Goal: Transaction & Acquisition: Purchase product/service

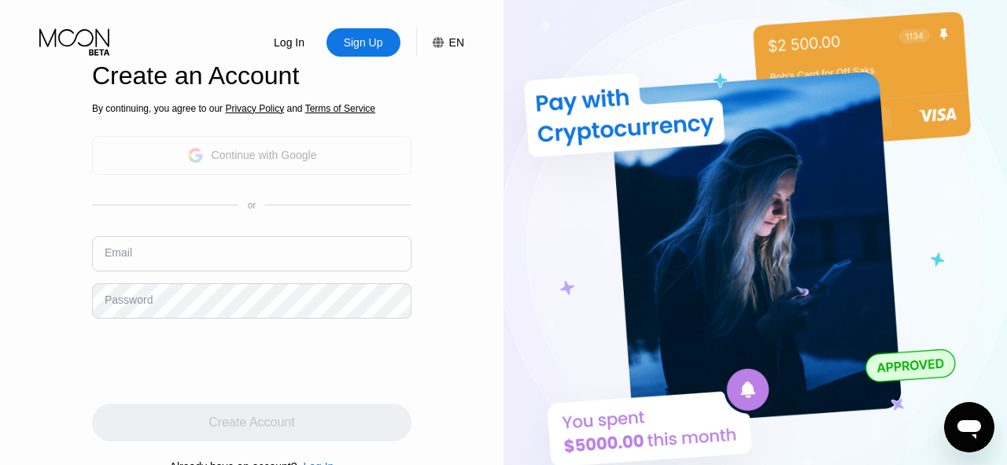
click at [288, 157] on div "Continue with Google" at bounding box center [264, 155] width 105 height 13
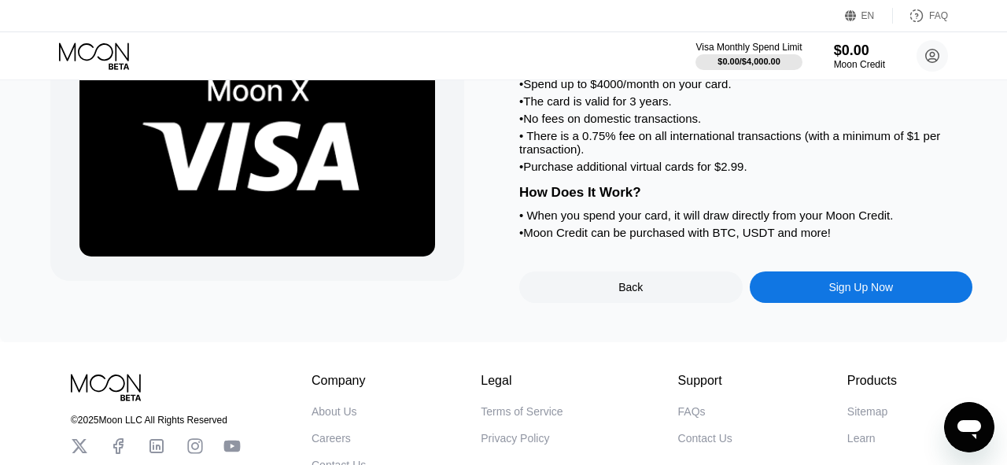
scroll to position [132, 0]
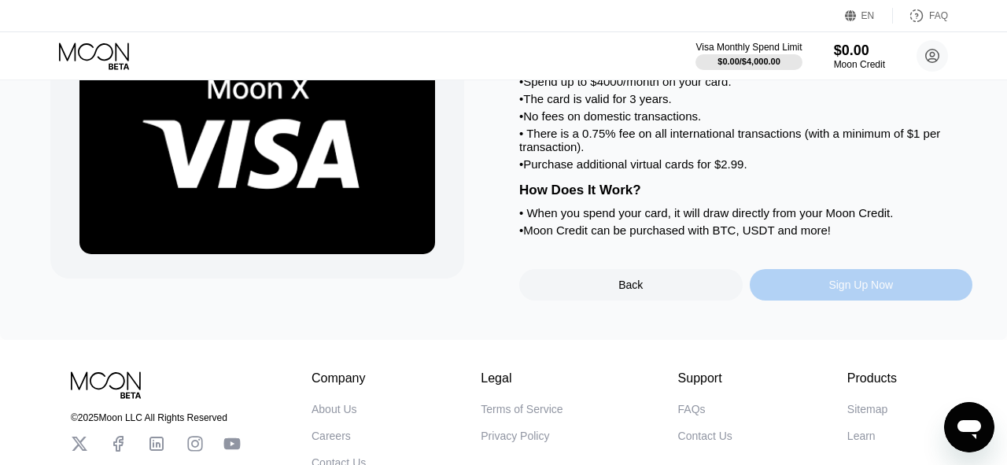
click at [835, 291] on div "Sign Up Now" at bounding box center [860, 284] width 65 height 13
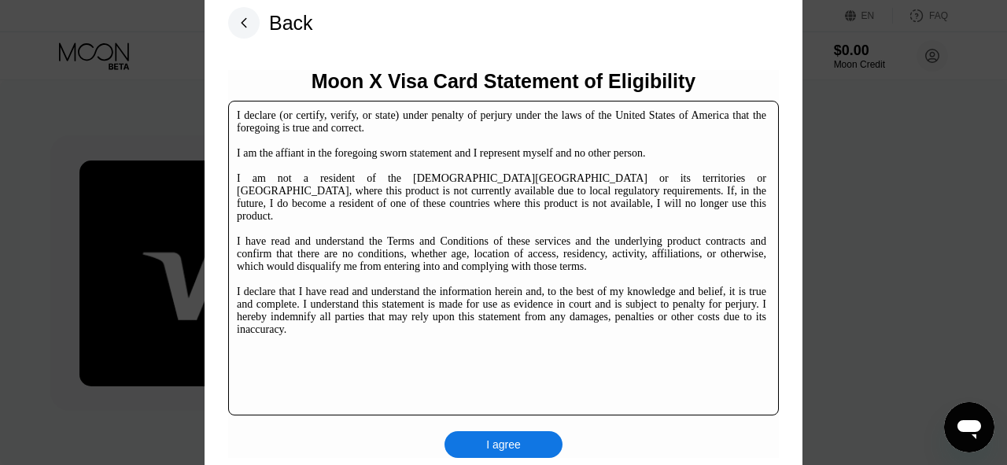
scroll to position [232, 0]
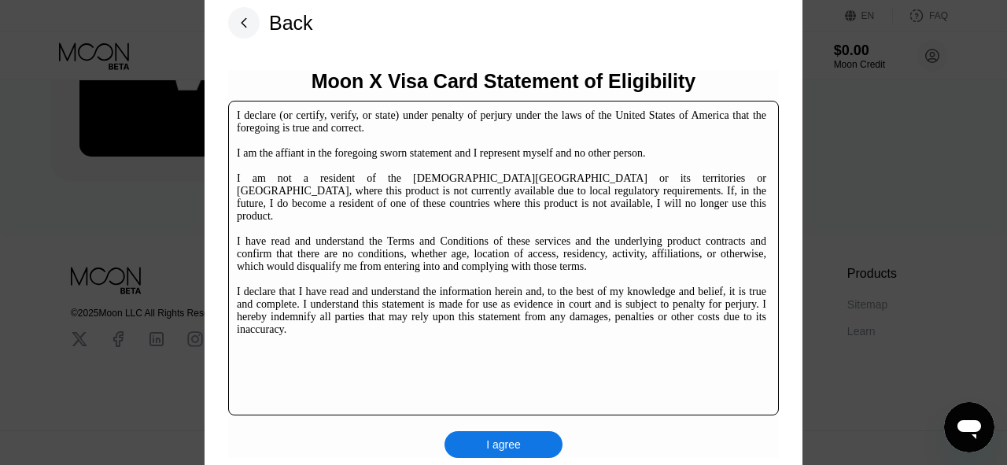
click at [533, 436] on div "I agree" at bounding box center [503, 444] width 118 height 27
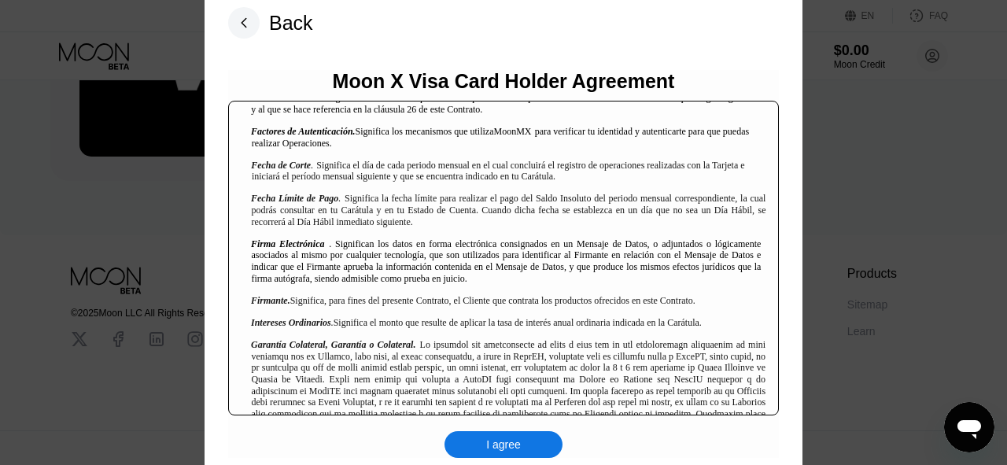
scroll to position [1191, 0]
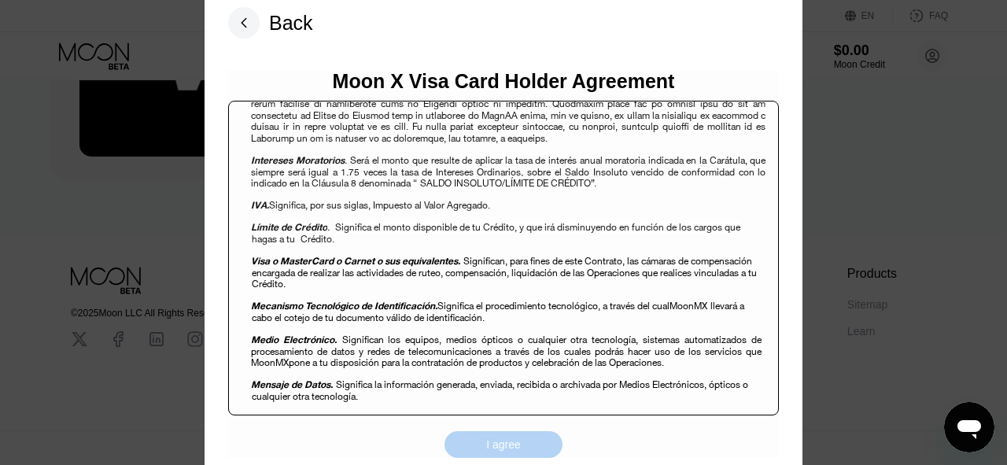
click at [504, 455] on div "I agree" at bounding box center [503, 444] width 118 height 27
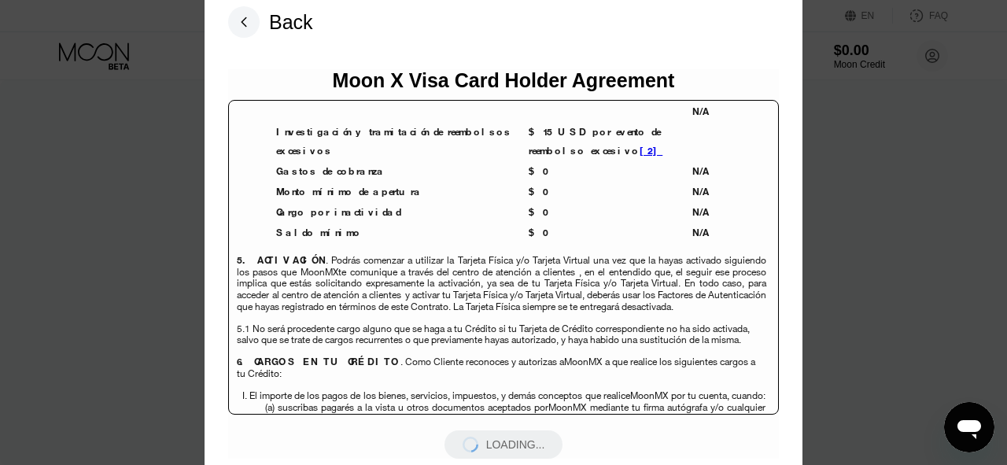
scroll to position [4224, 0]
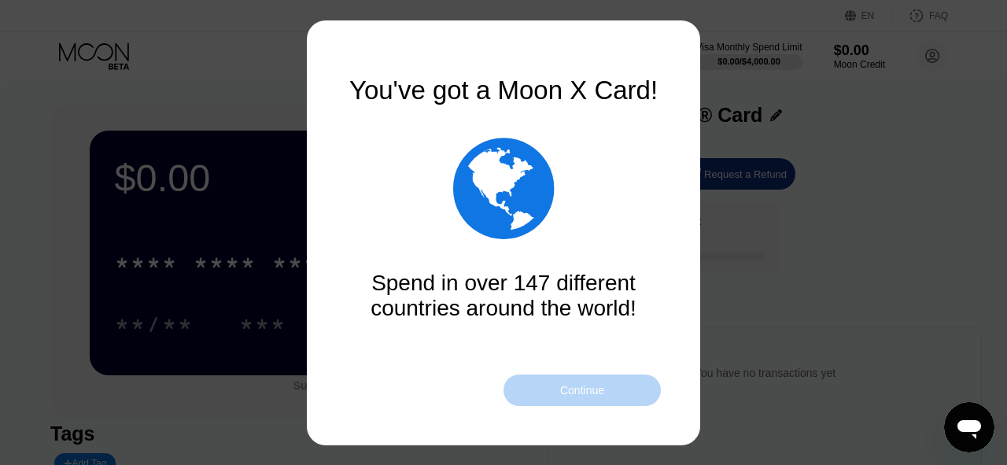
click at [625, 391] on div "Continue" at bounding box center [581, 389] width 157 height 31
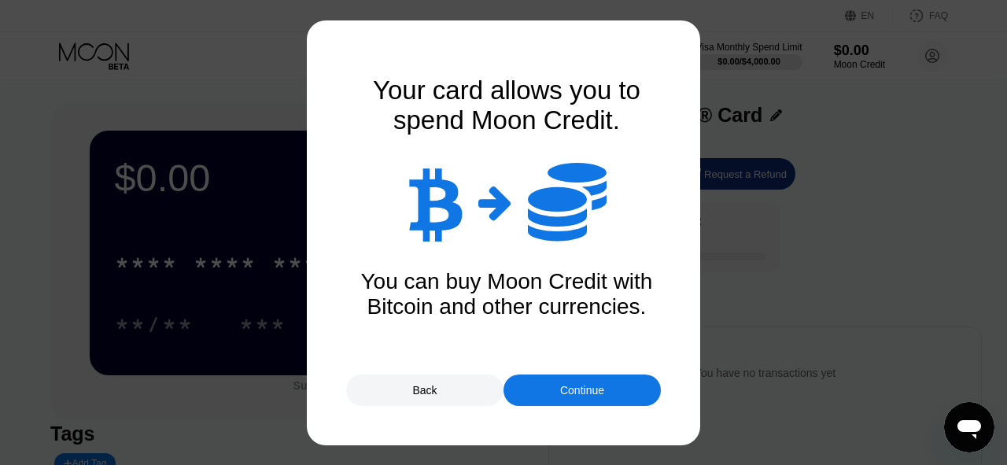
click at [599, 389] on div "Continue" at bounding box center [582, 390] width 44 height 13
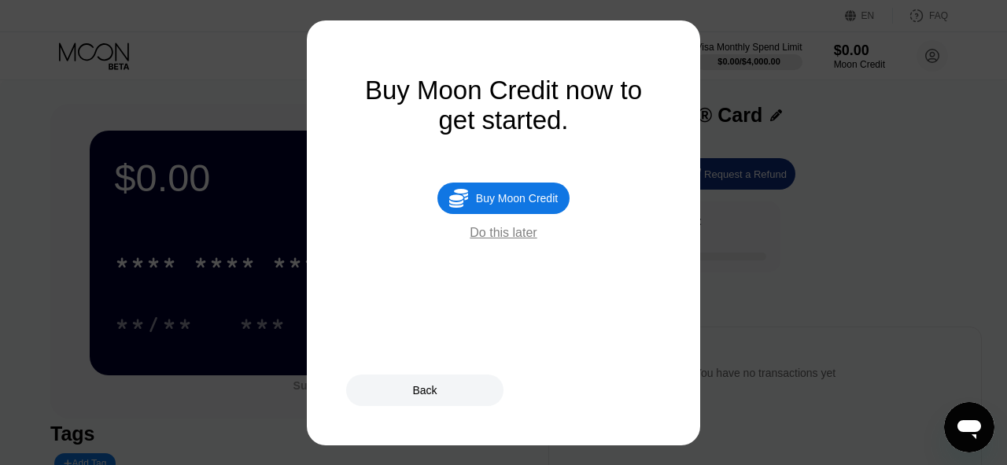
click at [495, 238] on div "Do this later" at bounding box center [503, 233] width 67 height 14
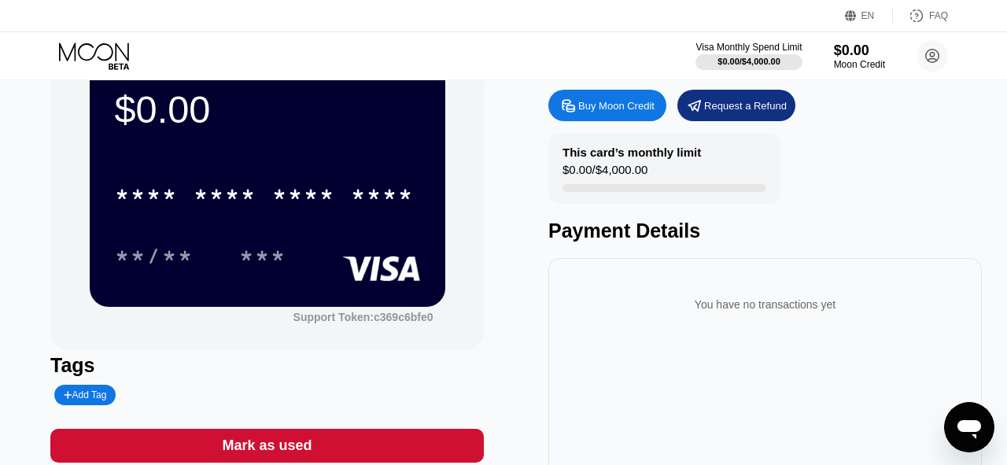
scroll to position [25, 0]
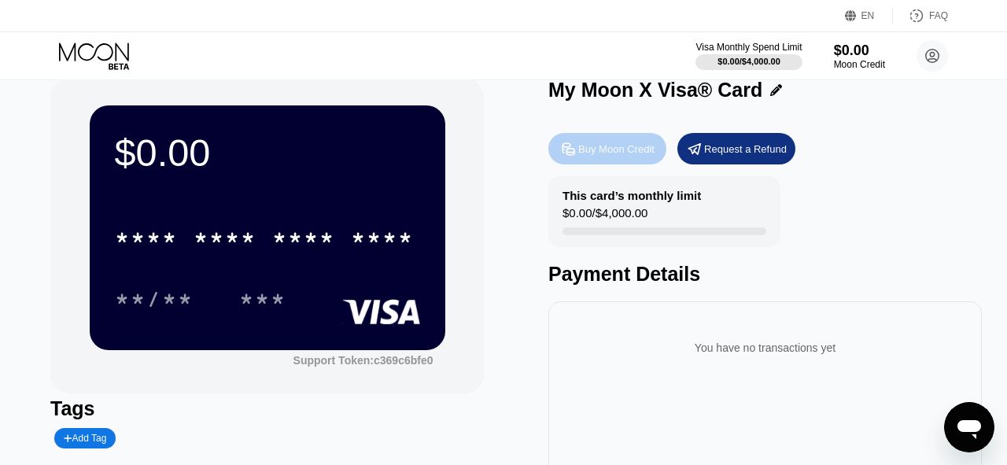
click at [610, 144] on div "Buy Moon Credit" at bounding box center [616, 148] width 76 height 13
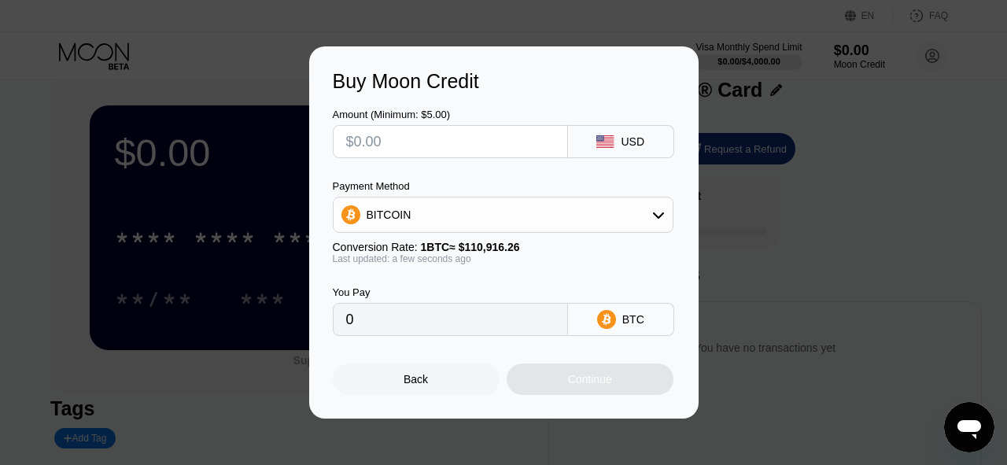
click at [481, 145] on input "text" at bounding box center [450, 141] width 208 height 31
type input "$5"
type input "0.00004508"
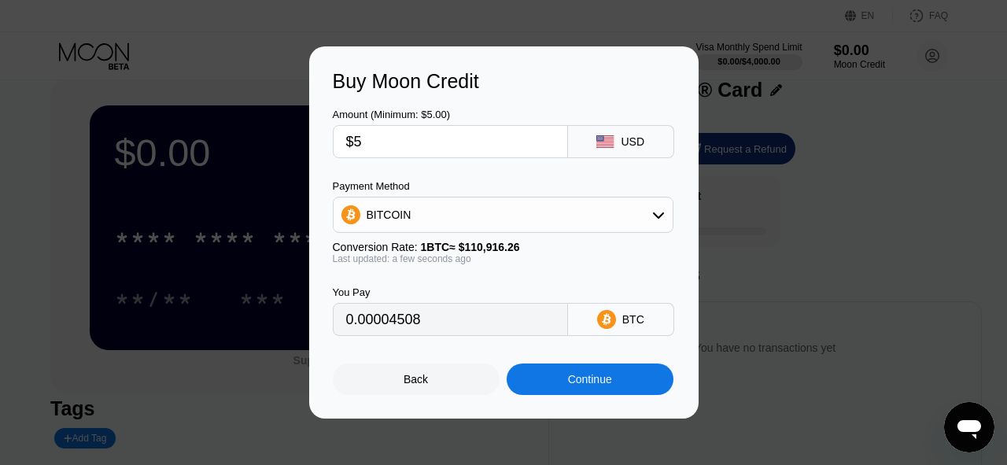
type input "$5"
click at [509, 109] on div "Amount (Minimum: $5.00)" at bounding box center [450, 115] width 235 height 12
click at [539, 211] on div "BITCOIN" at bounding box center [503, 214] width 339 height 31
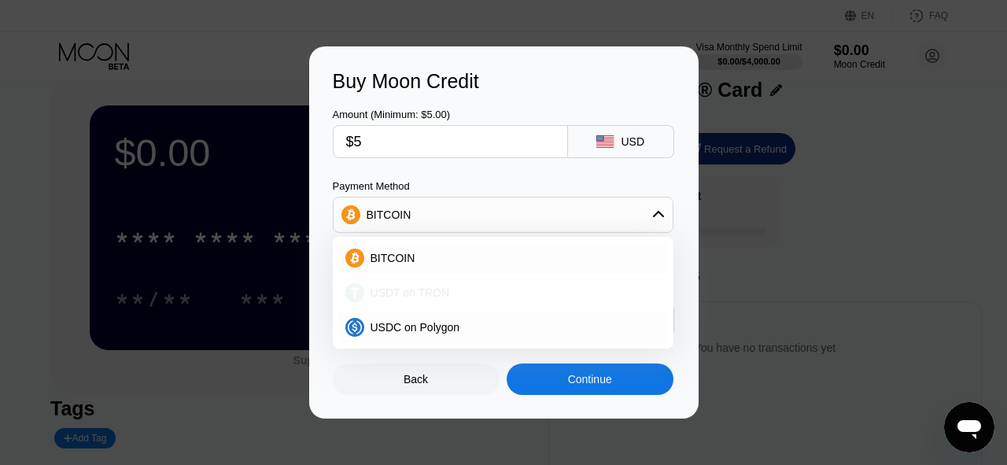
click at [459, 288] on div "USDT on TRON" at bounding box center [512, 292] width 297 height 13
type input "5.05"
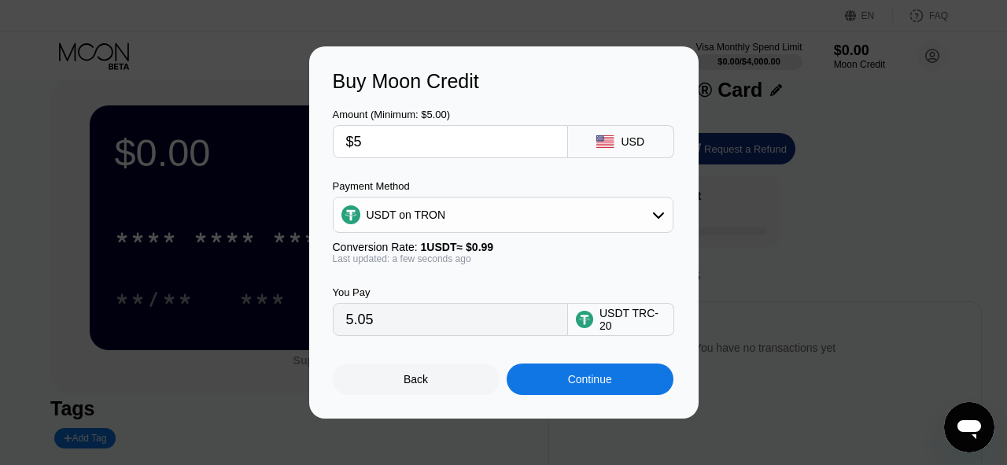
click at [459, 129] on input "$5" at bounding box center [450, 141] width 208 height 31
click at [440, 131] on input "$5" at bounding box center [450, 141] width 208 height 31
drag, startPoint x: 400, startPoint y: 146, endPoint x: 345, endPoint y: 142, distance: 55.2
click at [345, 142] on div "$5" at bounding box center [450, 141] width 235 height 33
type input "$5"
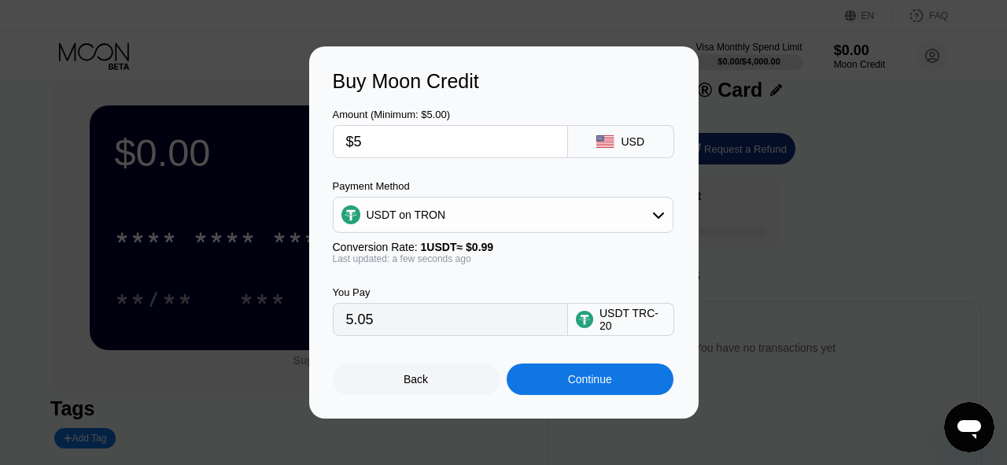
click at [435, 216] on div "USDT on TRON" at bounding box center [406, 214] width 79 height 13
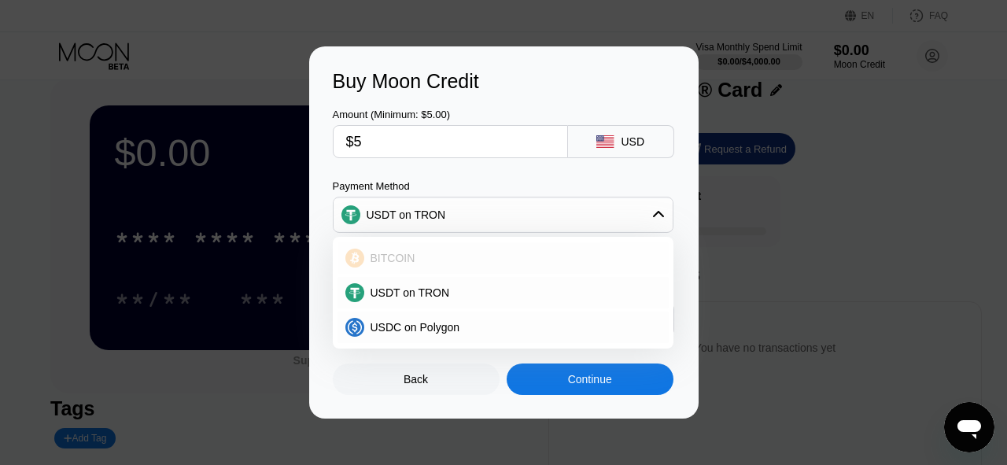
click at [426, 252] on div "BITCOIN" at bounding box center [512, 258] width 297 height 13
type input "0.00004508"
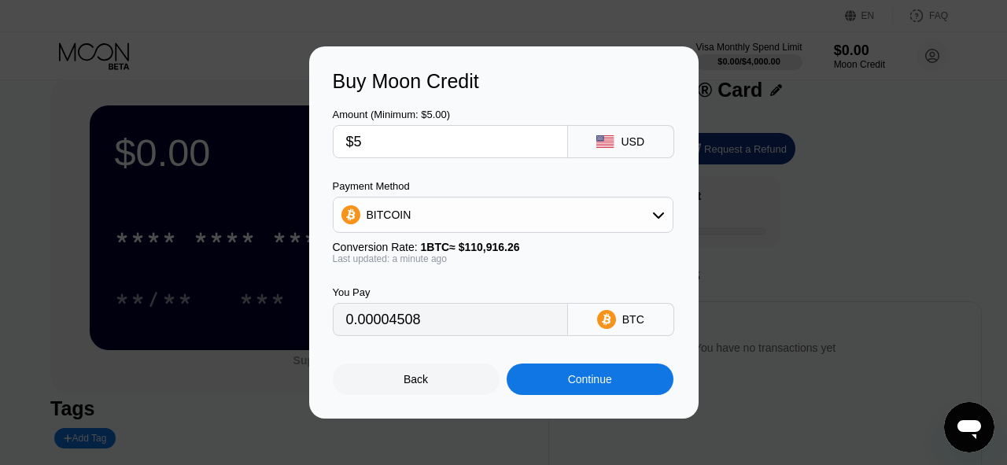
drag, startPoint x: 406, startPoint y: 135, endPoint x: 345, endPoint y: 133, distance: 61.4
click at [344, 133] on div "$5" at bounding box center [450, 141] width 235 height 33
type input "$5"
click at [440, 172] on div "Amount (Minimum: $5.00) $5 USD Payment Method BITCOIN Conversion Rate: 1 BTC ≈ …" at bounding box center [504, 214] width 342 height 243
click at [491, 266] on div "You Pay 0.00004508 BTC" at bounding box center [504, 300] width 342 height 72
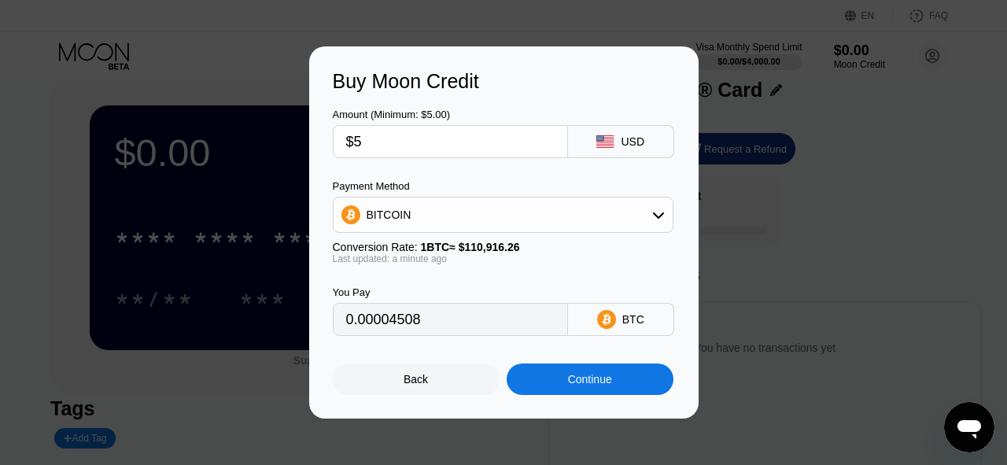
click at [507, 252] on span "1 BTC ≈ $110,916.26" at bounding box center [470, 247] width 99 height 13
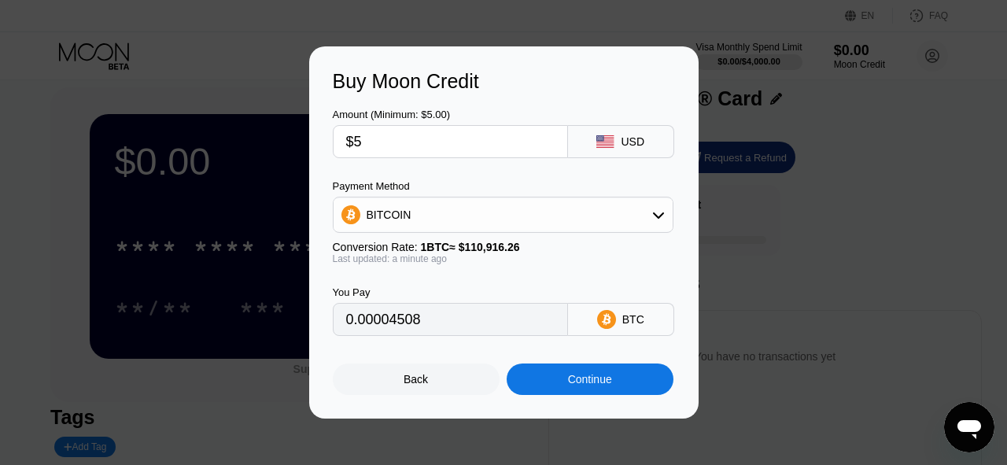
scroll to position [0, 0]
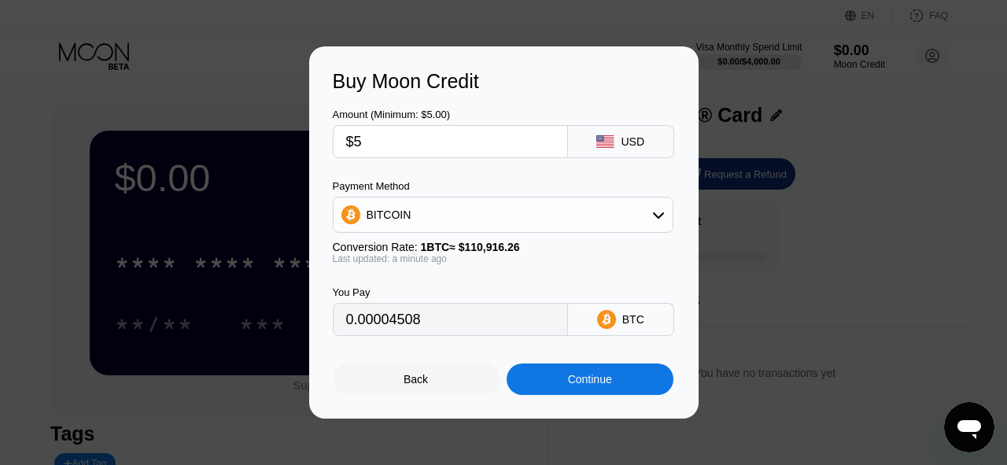
click at [433, 380] on div "Back" at bounding box center [416, 378] width 167 height 31
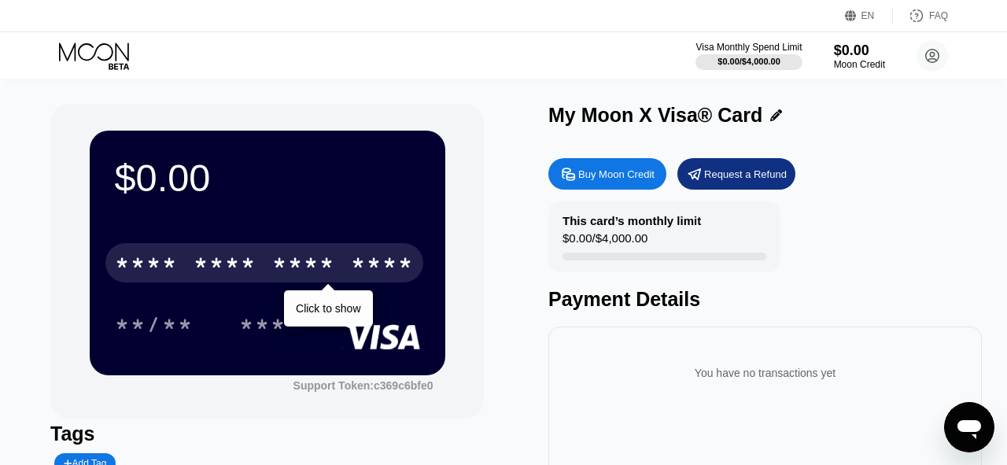
click at [329, 262] on div "* * * *" at bounding box center [303, 264] width 63 height 25
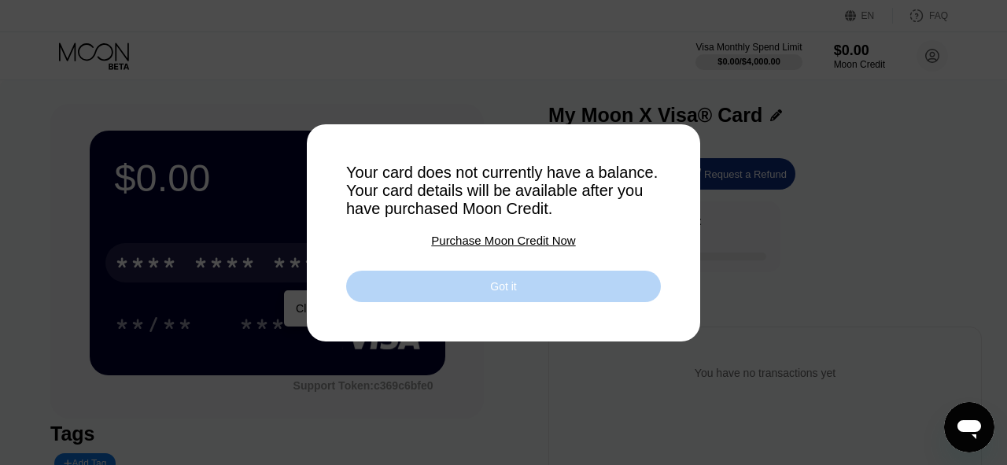
click at [512, 289] on div "Got it" at bounding box center [503, 286] width 26 height 14
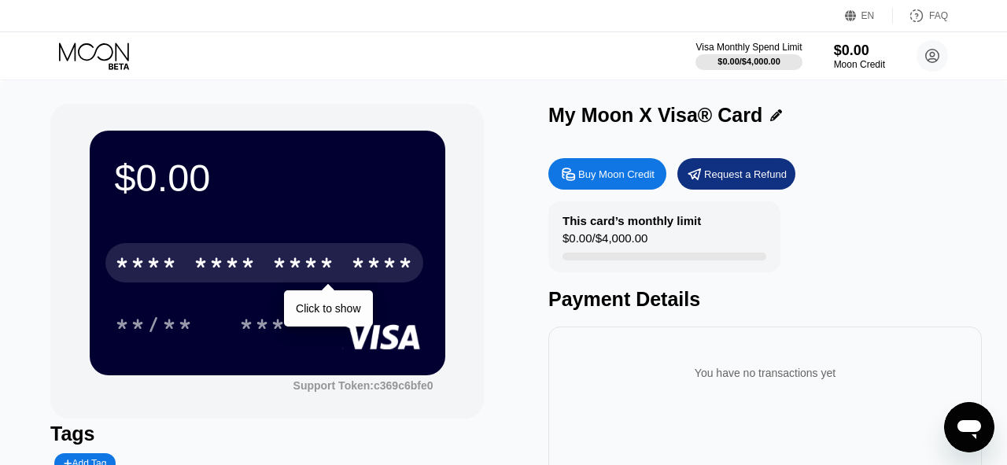
click at [467, 285] on div "$0.00 * * * * * * * * * * * * **** Click to show **/** *** Support Token: c369c…" at bounding box center [266, 261] width 433 height 315
click at [769, 164] on div "Request a Refund" at bounding box center [736, 173] width 118 height 31
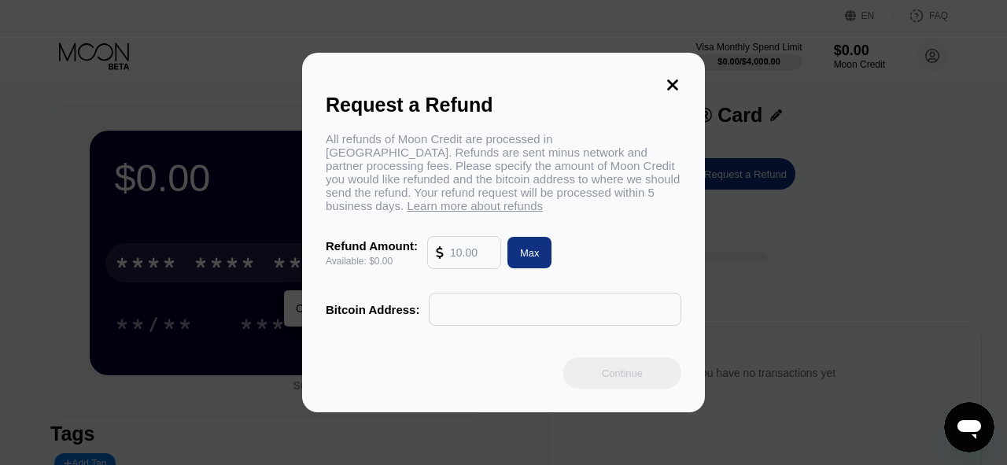
click at [481, 252] on input "text" at bounding box center [471, 252] width 42 height 31
click at [472, 302] on input "text" at bounding box center [554, 308] width 235 height 31
click at [670, 89] on icon at bounding box center [672, 84] width 11 height 11
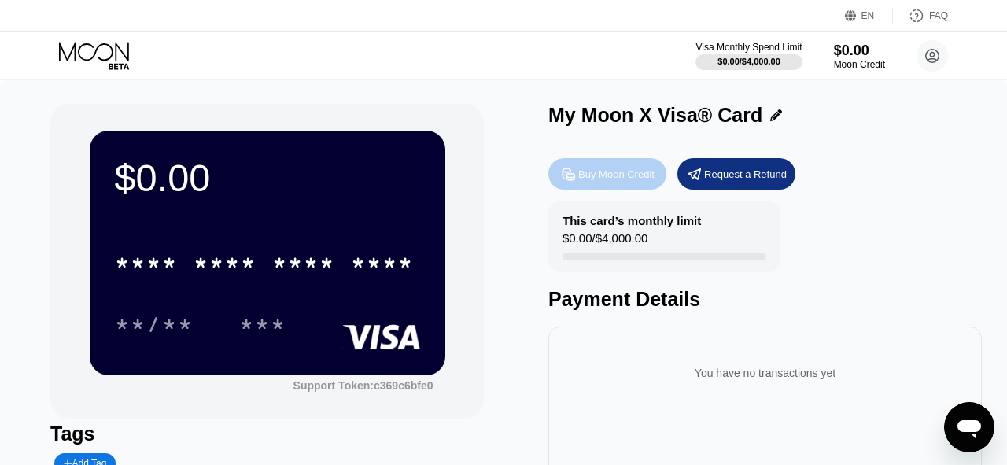
click at [636, 184] on div "Buy Moon Credit" at bounding box center [607, 173] width 118 height 31
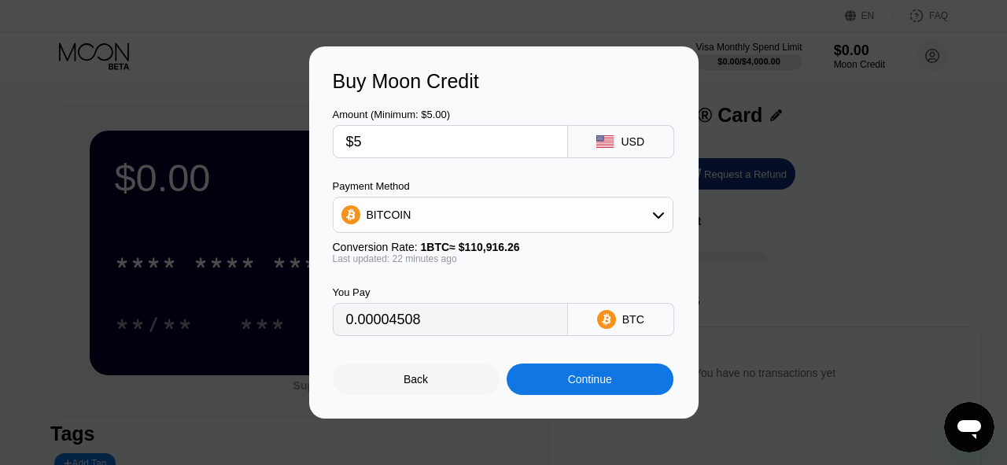
drag, startPoint x: 426, startPoint y: 146, endPoint x: 292, endPoint y: 142, distance: 134.6
click at [292, 142] on div "Buy Moon Credit Amount (Minimum: $5.00) $5 USD Payment Method BITCOIN Conversio…" at bounding box center [503, 232] width 1007 height 372
type input "$6"
type input "0.00005410"
type input "$6"
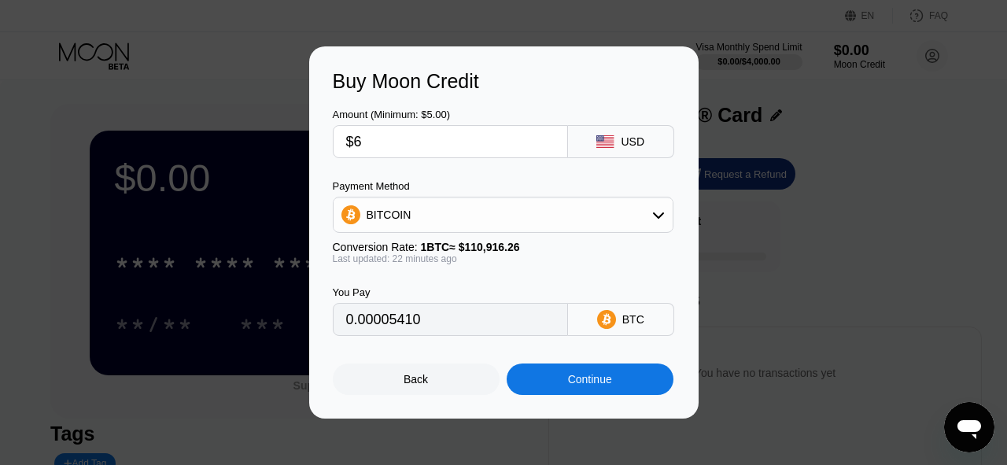
click at [508, 86] on div "Buy Moon Credit" at bounding box center [504, 81] width 342 height 23
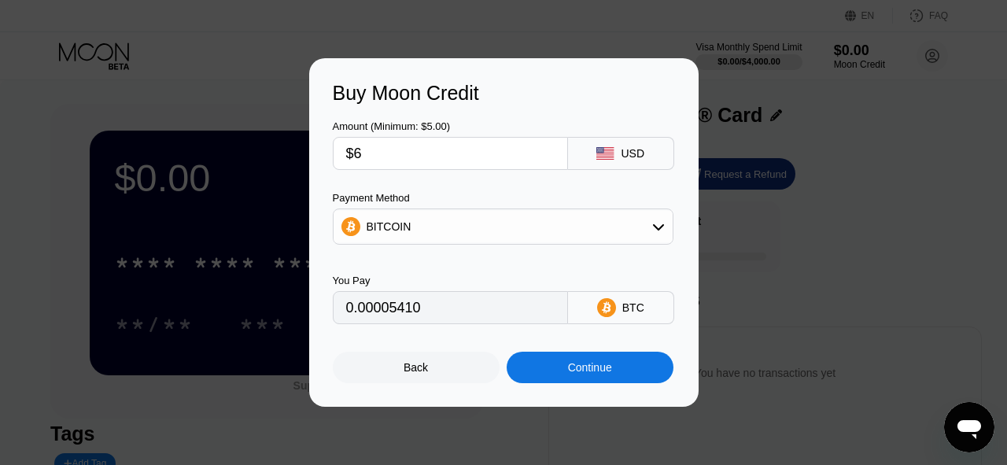
type input "0.00005414"
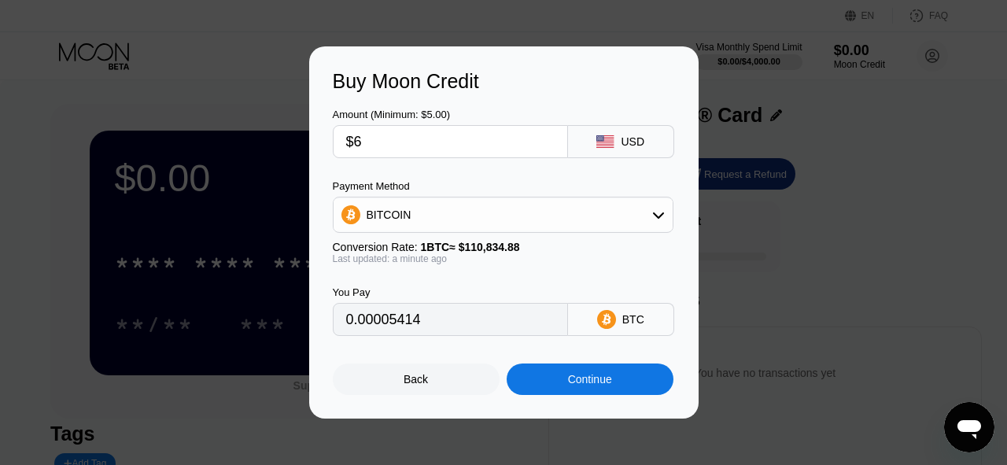
click at [575, 376] on div "Continue" at bounding box center [590, 379] width 44 height 13
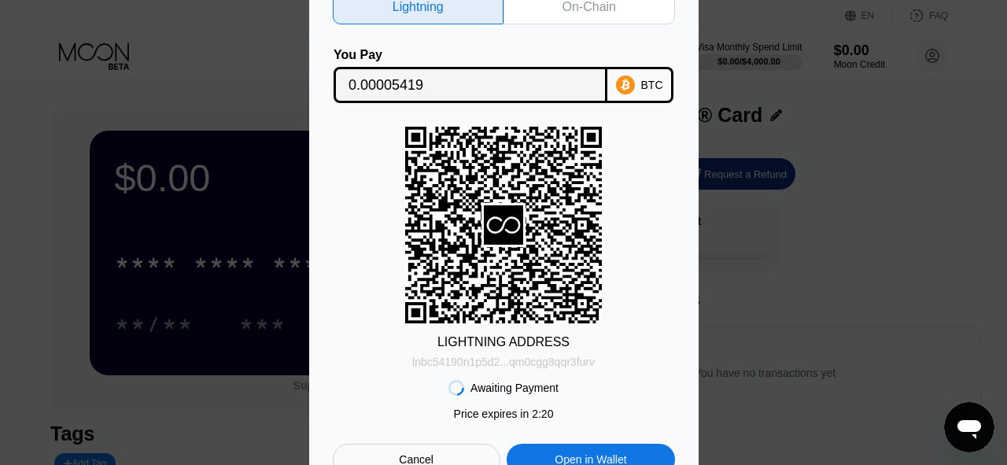
click at [573, 361] on div "lnbc54190n1p5d2...qm0cgg8qqr3furv" at bounding box center [503, 362] width 182 height 13
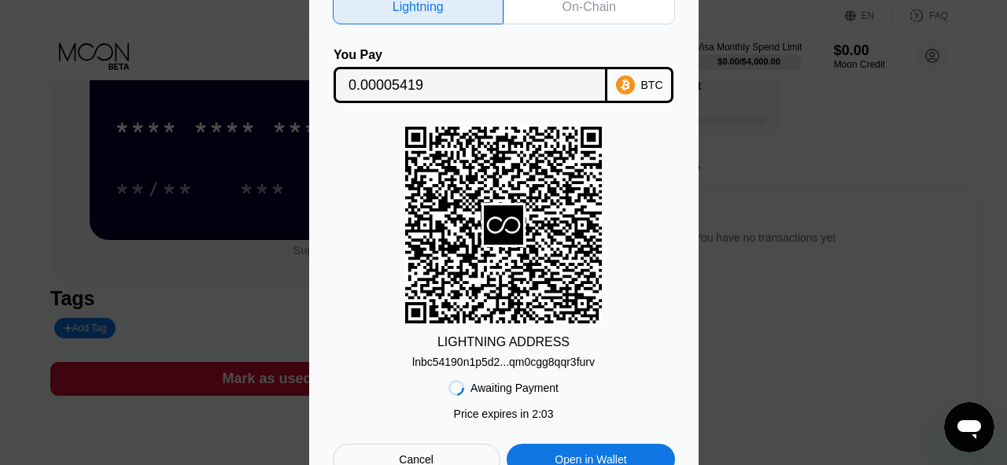
scroll to position [137, 0]
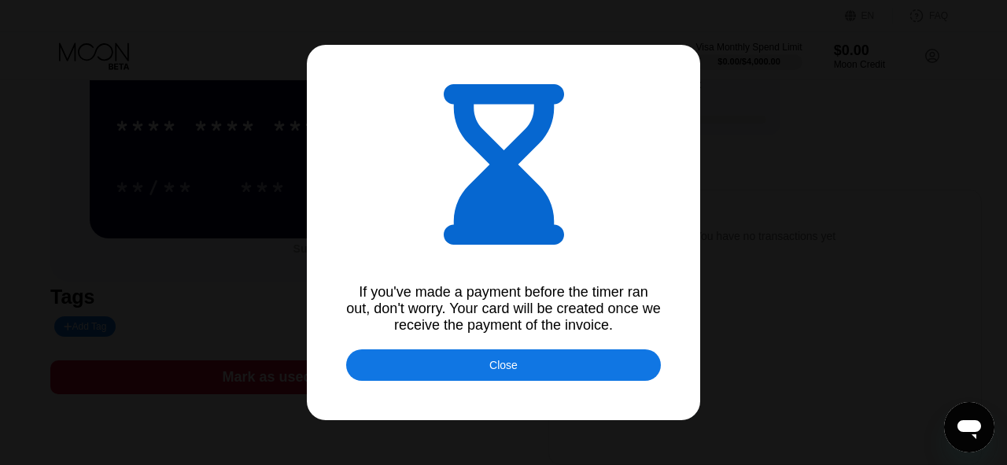
type input "0.00005413"
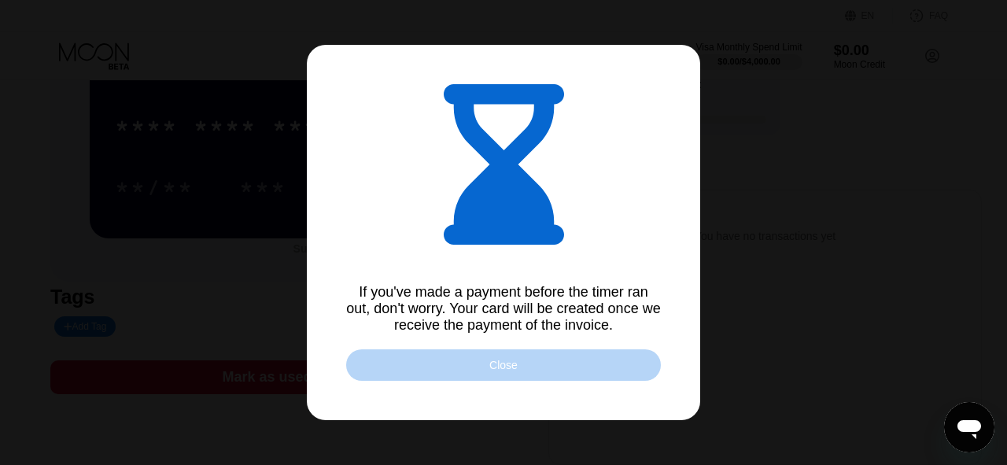
click at [519, 367] on div "Close" at bounding box center [503, 364] width 315 height 31
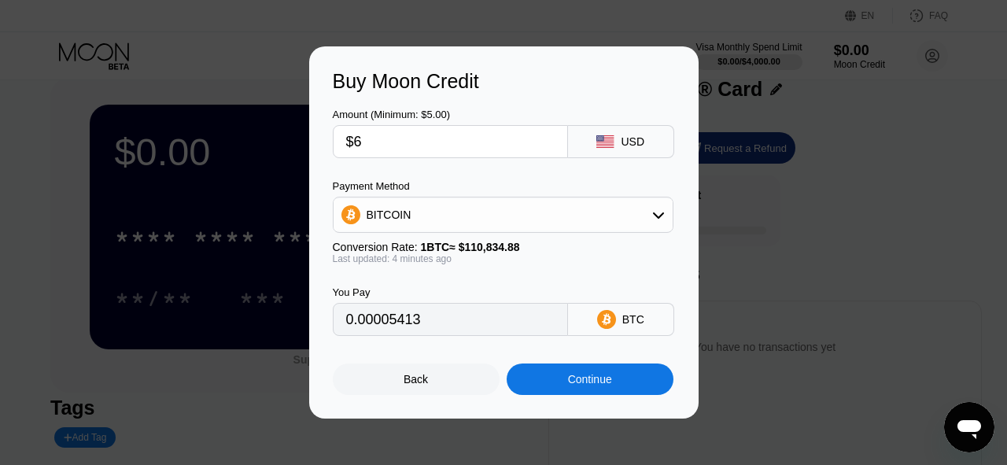
scroll to position [0, 0]
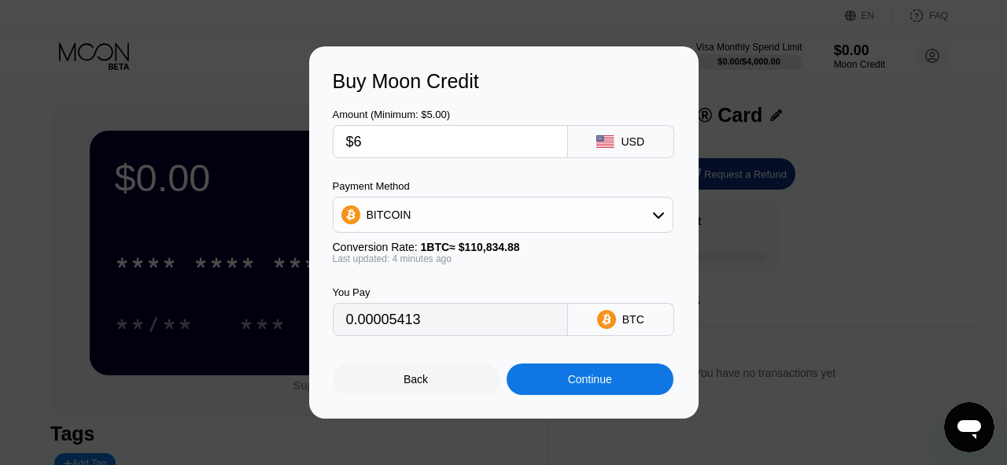
click at [606, 378] on div "Continue" at bounding box center [590, 379] width 44 height 13
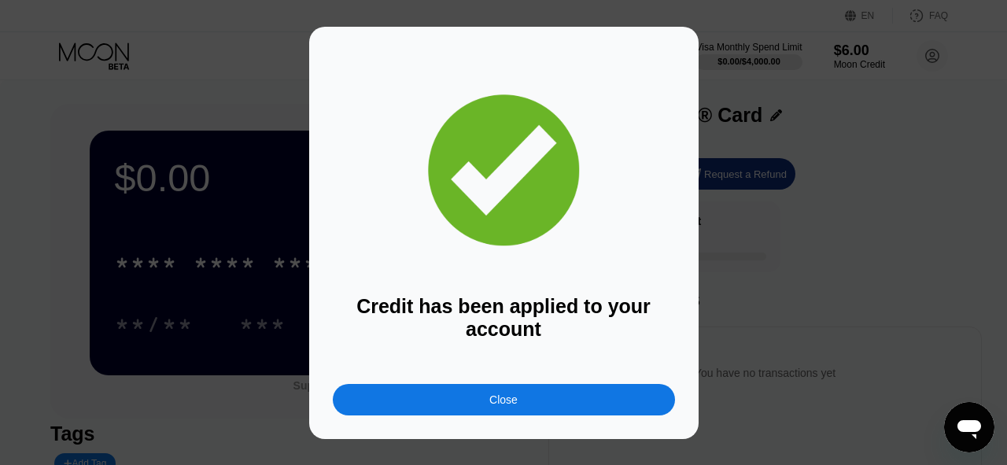
click at [475, 394] on div "Close" at bounding box center [504, 399] width 342 height 31
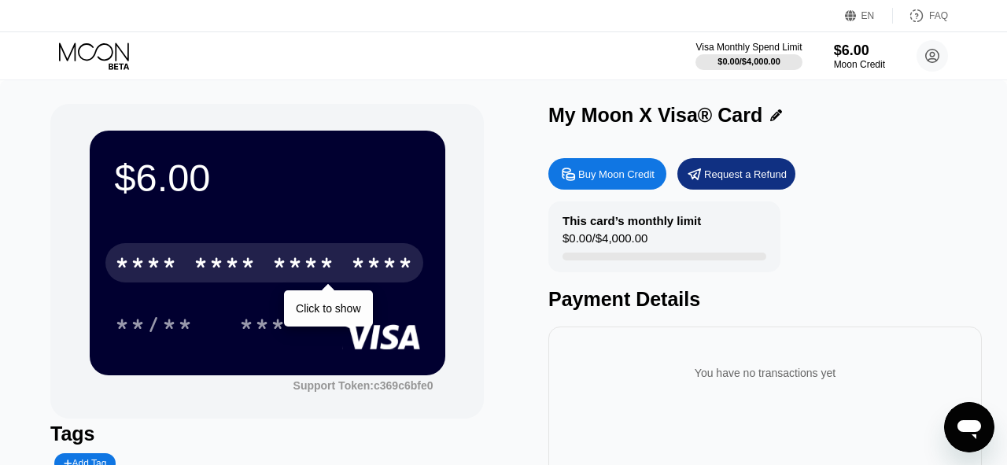
click at [270, 256] on div "* * * * * * * * * * * * ****" at bounding box center [264, 262] width 318 height 39
click at [319, 262] on div "* * * *" at bounding box center [303, 264] width 63 height 25
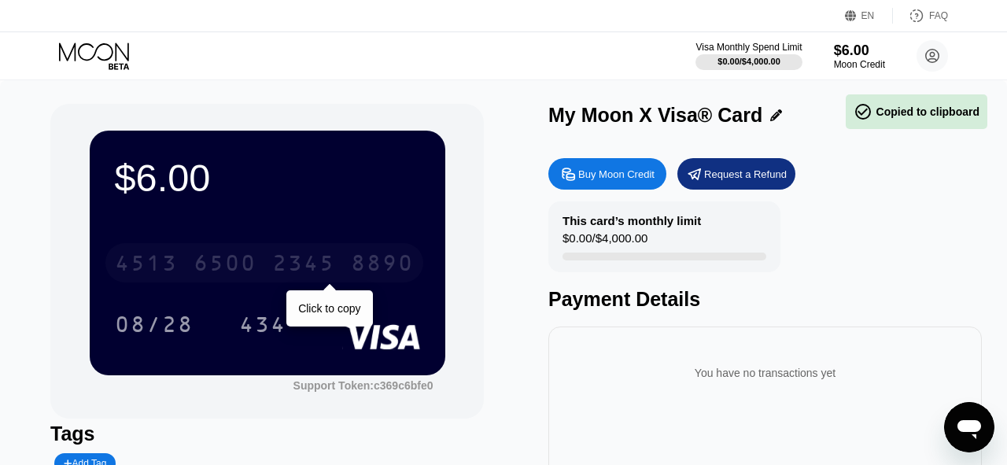
click at [349, 258] on div "4513 6500 2345 8890" at bounding box center [264, 262] width 318 height 39
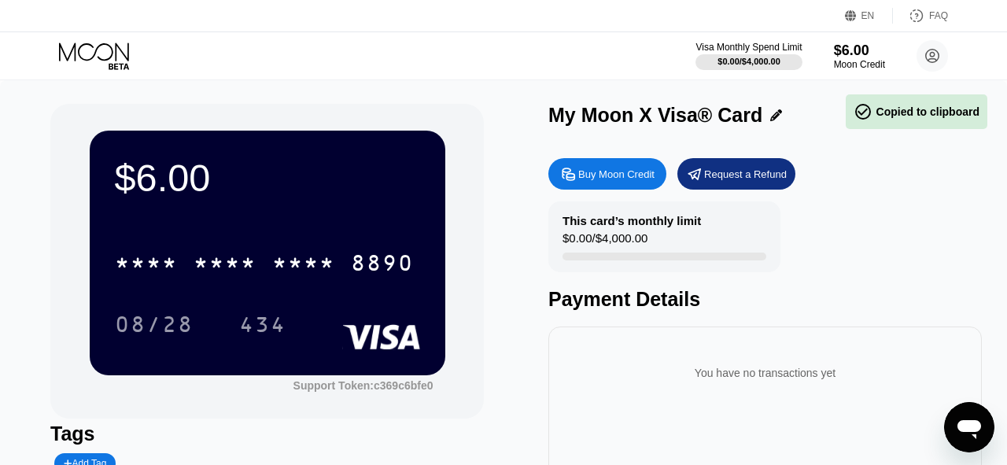
click at [323, 304] on div "08/28 434" at bounding box center [267, 323] width 305 height 39
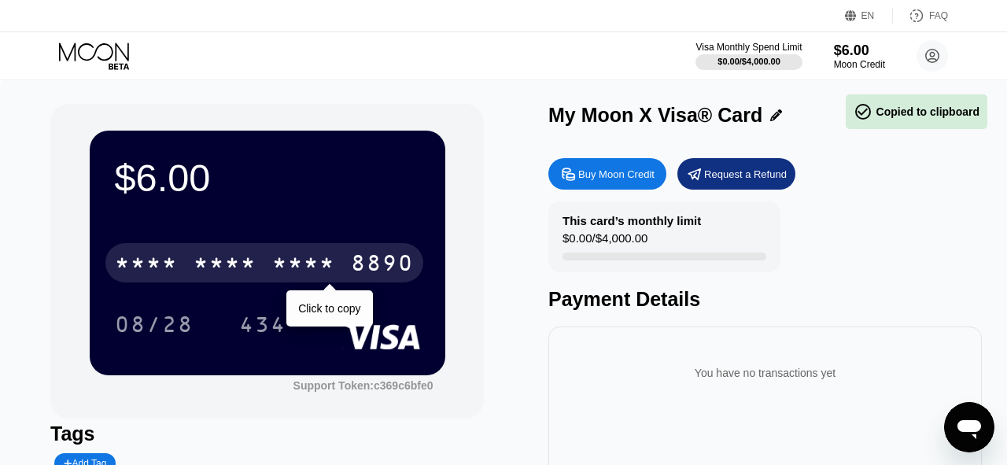
click at [345, 267] on div "* * * * * * * * * * * * 8890" at bounding box center [264, 262] width 318 height 39
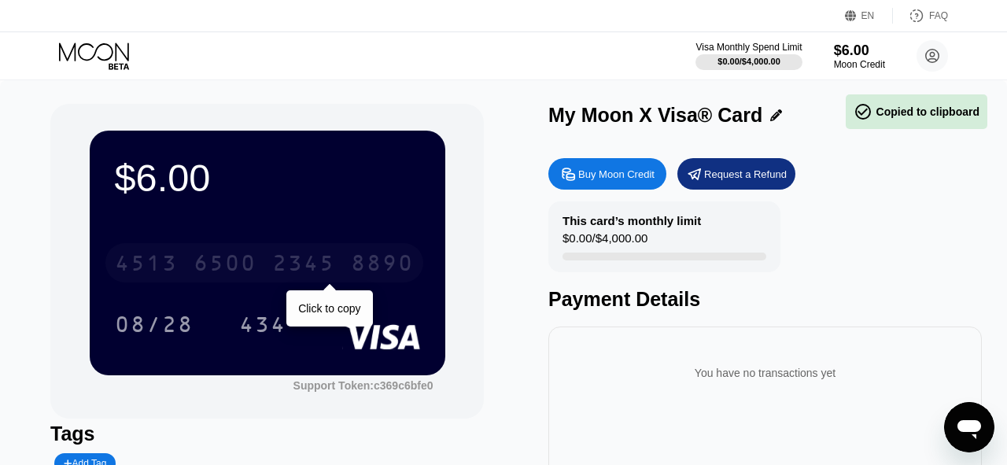
click at [345, 267] on div "4513 6500 2345 8890" at bounding box center [264, 262] width 318 height 39
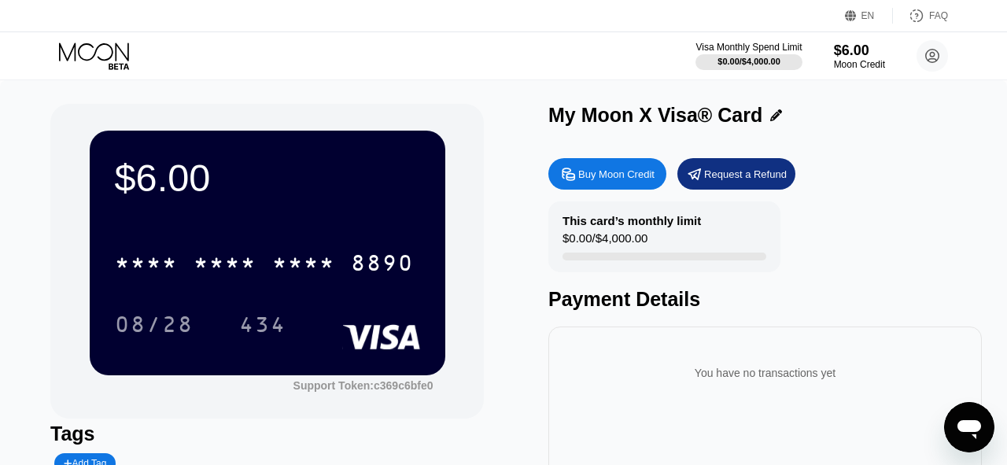
click at [691, 348] on div "You have no transactions yet" at bounding box center [765, 367] width 408 height 56
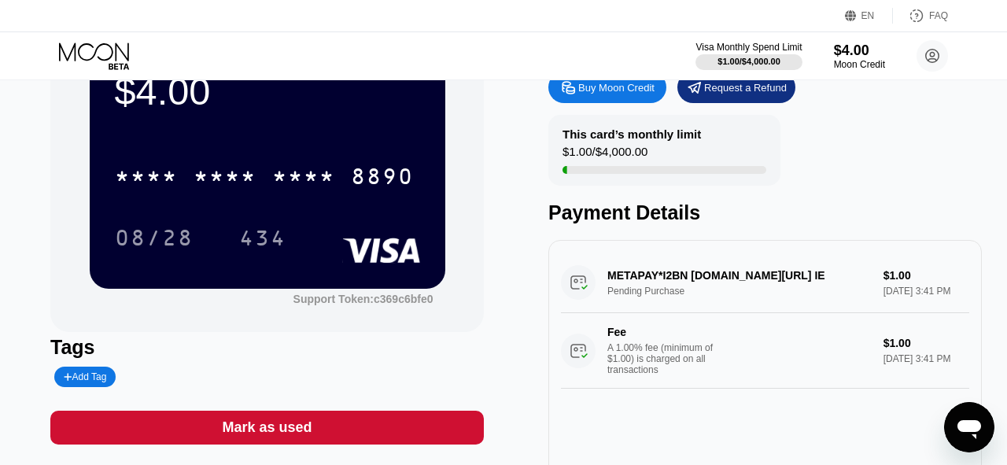
scroll to position [87, 0]
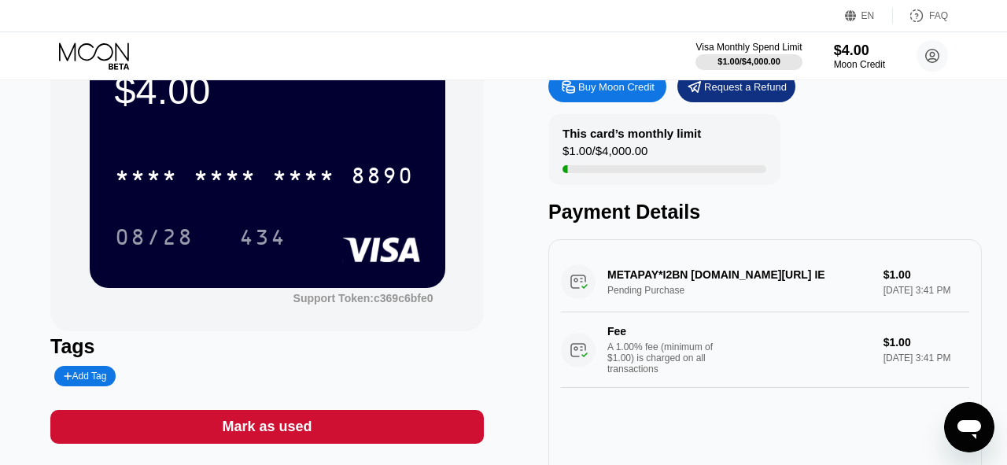
click at [732, 277] on div "METAPAY*I2BN [DOMAIN_NAME][URL] IE Pending Purchase $1.00 [DATE] 3:41 PM Fee A …" at bounding box center [765, 320] width 408 height 136
click at [687, 273] on div "METAPAY*I2BN [DOMAIN_NAME][URL] IE Pending Purchase $1.00 [DATE] 3:41 PM Fee A …" at bounding box center [765, 320] width 408 height 136
click at [882, 264] on div "METAPAY*I2BN [DOMAIN_NAME][URL] IE Pending Purchase $1.00 [DATE] 3:41 PM Fee A …" at bounding box center [765, 320] width 408 height 136
click at [719, 267] on div "METAPAY*I2BN [DOMAIN_NAME][URL] IE Pending Purchase $1.00 [DATE] 3:41 PM Fee A …" at bounding box center [765, 320] width 408 height 136
click at [668, 279] on div "METAPAY*I2BN [DOMAIN_NAME][URL] IE Pending Purchase $1.00 [DATE] 3:41 PM Fee A …" at bounding box center [765, 320] width 408 height 136
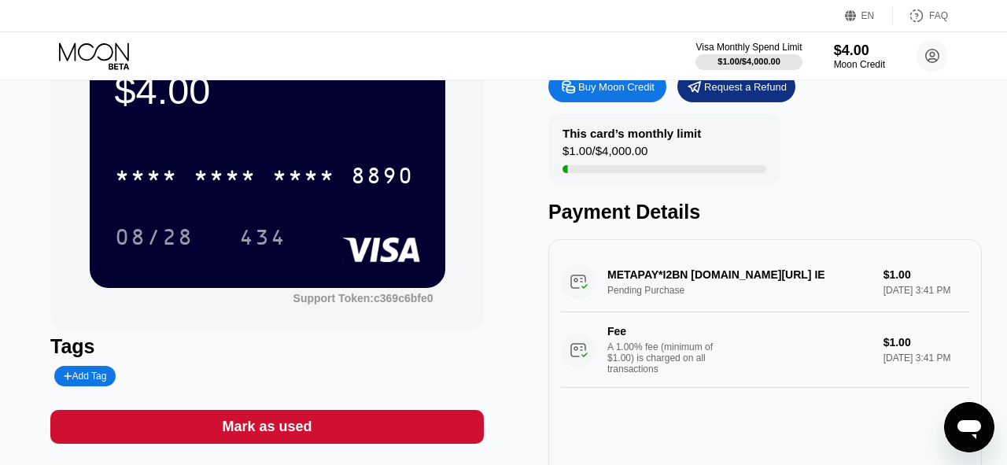
click at [654, 278] on div "METAPAY*I2BN [DOMAIN_NAME][URL] IE Pending Purchase $1.00 [DATE] 3:41 PM Fee A …" at bounding box center [765, 320] width 408 height 136
drag, startPoint x: 690, startPoint y: 277, endPoint x: 662, endPoint y: 281, distance: 27.8
click at [662, 281] on div "METAPAY*I2BN [DOMAIN_NAME][URL] IE Pending Purchase $1.00 [DATE] 3:41 PM Fee A …" at bounding box center [765, 320] width 408 height 136
drag, startPoint x: 662, startPoint y: 280, endPoint x: 680, endPoint y: 279, distance: 18.1
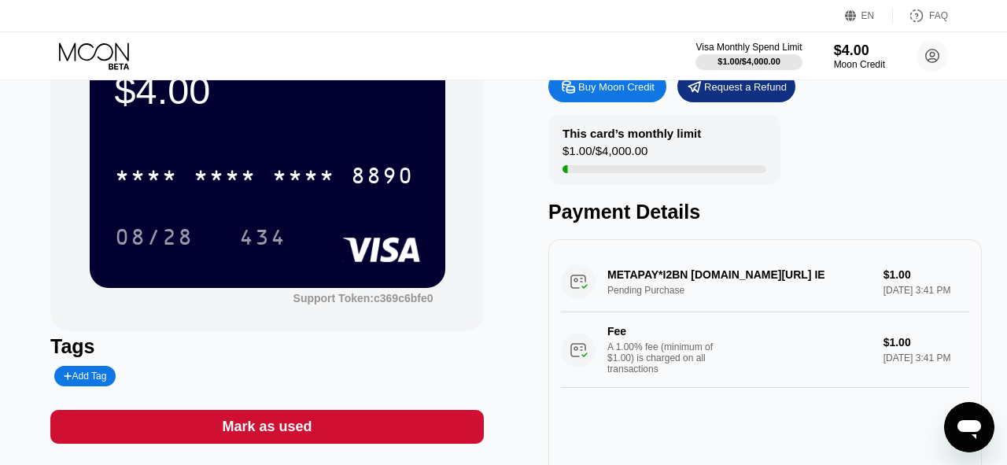
click at [680, 279] on div "METAPAY*I2BN [DOMAIN_NAME][URL] IE Pending Purchase $1.00 [DATE] 3:41 PM Fee A …" at bounding box center [765, 320] width 408 height 136
drag, startPoint x: 659, startPoint y: 275, endPoint x: 700, endPoint y: 282, distance: 41.4
click at [700, 282] on div "METAPAY*I2BN [DOMAIN_NAME][URL] IE Pending Purchase $1.00 [DATE] 3:41 PM Fee A …" at bounding box center [765, 320] width 408 height 136
click at [736, 278] on div "METAPAY*I2BN [DOMAIN_NAME][URL] IE Pending Purchase $1.00 [DATE] 3:41 PM Fee A …" at bounding box center [765, 320] width 408 height 136
click at [873, 293] on div "METAPAY*I2BN [DOMAIN_NAME][URL] IE Pending Purchase $1.00 [DATE] 3:41 PM Fee A …" at bounding box center [765, 320] width 408 height 136
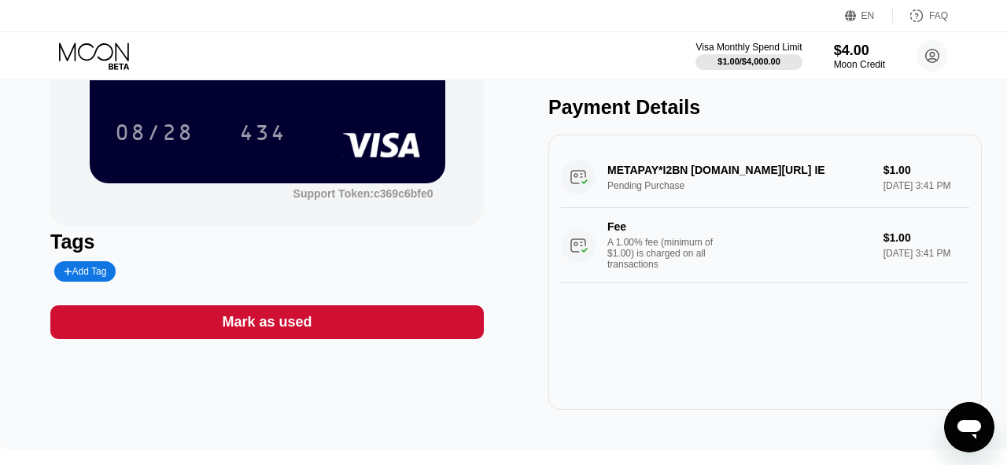
scroll to position [114, 0]
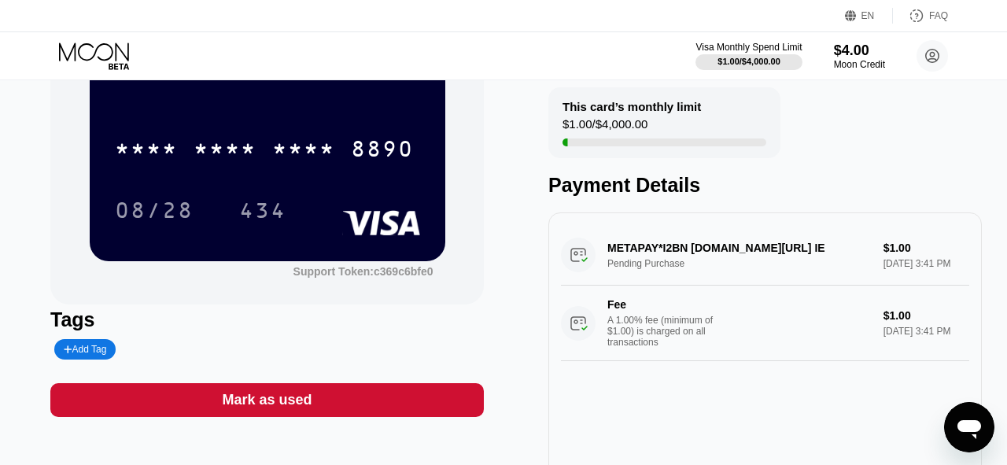
click at [830, 266] on div "METAPAY*I2BN [DOMAIN_NAME][URL] IE Pending Purchase $1.00 [DATE] 3:41 PM Fee A …" at bounding box center [765, 293] width 408 height 136
click at [758, 250] on div "METAPAY*I2BN [DOMAIN_NAME][URL] IE Pending Purchase $1.00 [DATE] 3:41 PM Fee A …" at bounding box center [765, 293] width 408 height 136
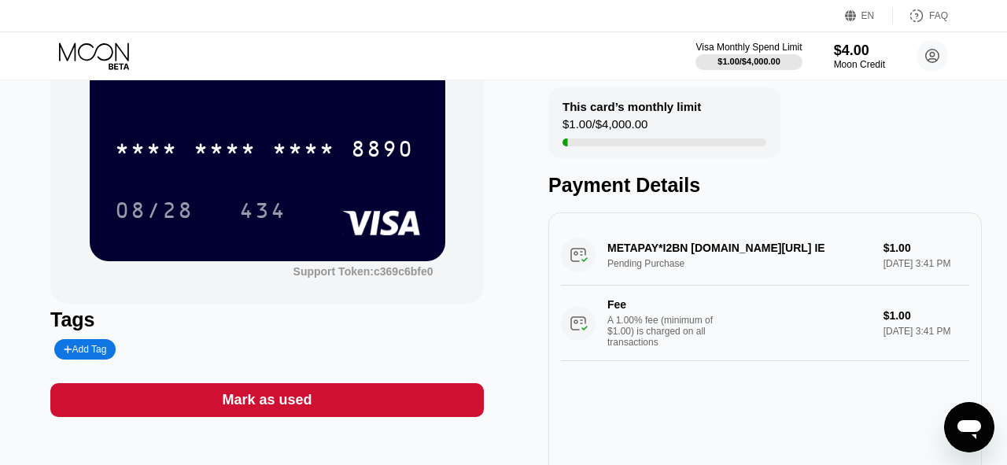
click at [603, 252] on div "METAPAY*I2BN [DOMAIN_NAME][URL] IE Pending Purchase $1.00 [DATE] 3:41 PM Fee A …" at bounding box center [765, 293] width 408 height 136
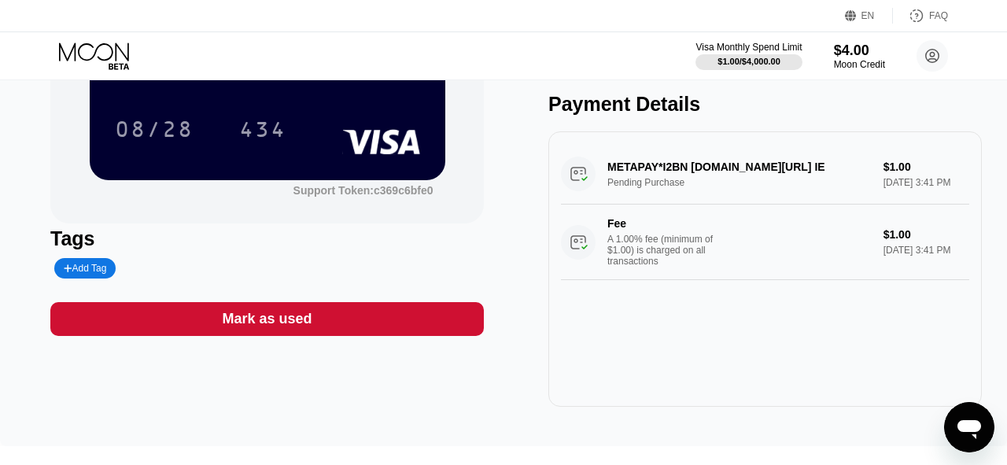
scroll to position [197, 0]
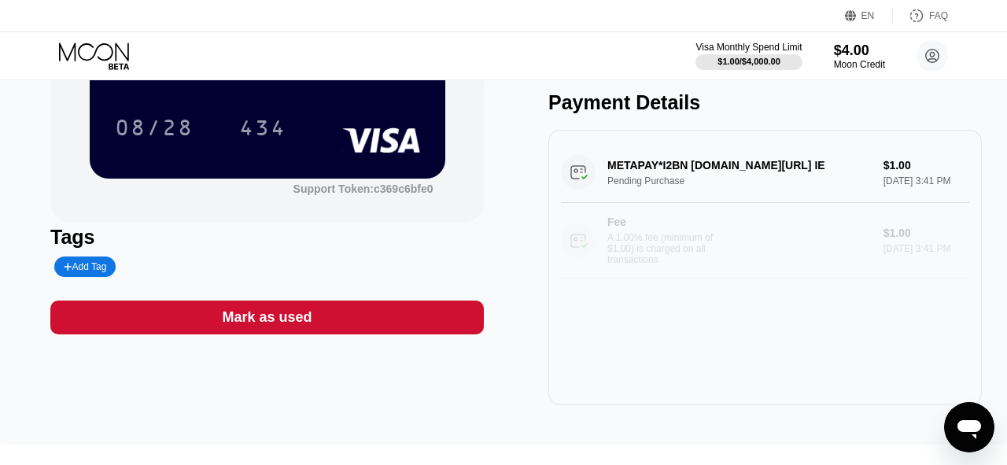
click at [727, 255] on div "Fee A 1.00% fee (minimum of $1.00) is charged on all transactions" at bounding box center [716, 241] width 310 height 50
click at [724, 255] on div "A 1.00% fee (minimum of $1.00) is charged on all transactions" at bounding box center [666, 248] width 118 height 33
click at [674, 176] on div "METAPAY*I2BN [DOMAIN_NAME][URL] IE Pending Purchase $1.00 [DATE] 3:41 PM Fee A …" at bounding box center [765, 210] width 408 height 136
click at [636, 171] on div "METAPAY*I2BN [DOMAIN_NAME][URL] IE Pending Purchase $1.00 [DATE] 3:41 PM Fee A …" at bounding box center [765, 210] width 408 height 136
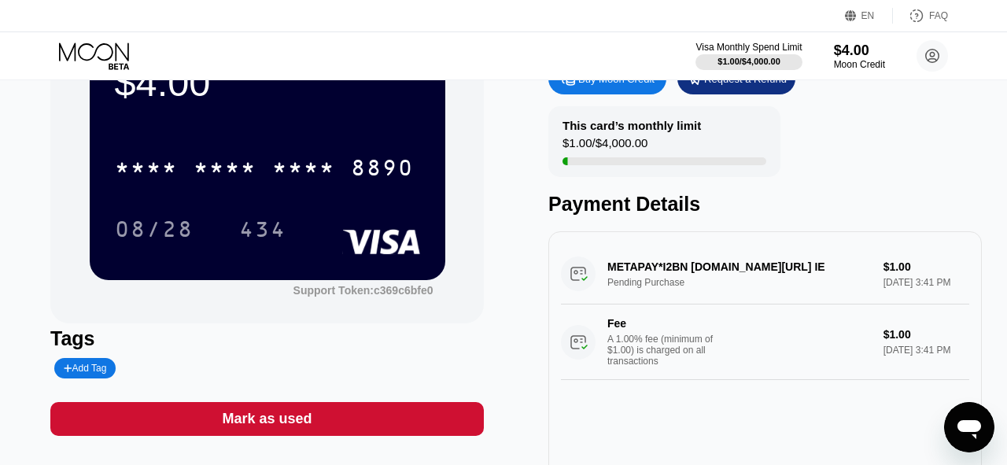
scroll to position [94, 0]
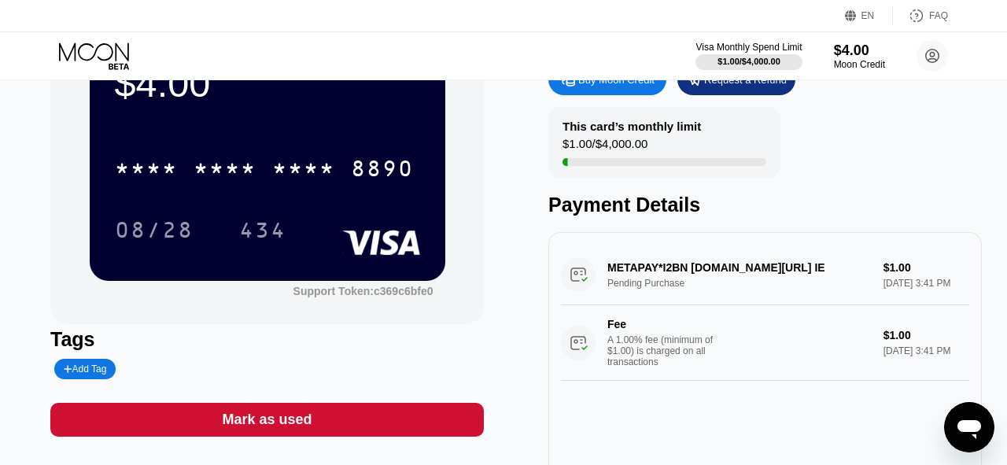
click at [659, 266] on div "METAPAY*I2BN [DOMAIN_NAME][URL] IE Pending Purchase $1.00 [DATE] 3:41 PM Fee A …" at bounding box center [765, 313] width 408 height 136
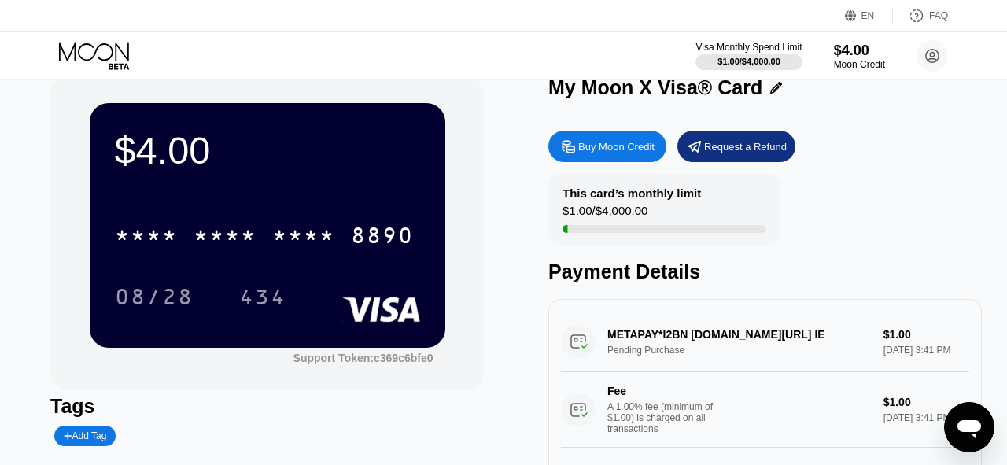
scroll to position [0, 0]
